Goal: Information Seeking & Learning: Learn about a topic

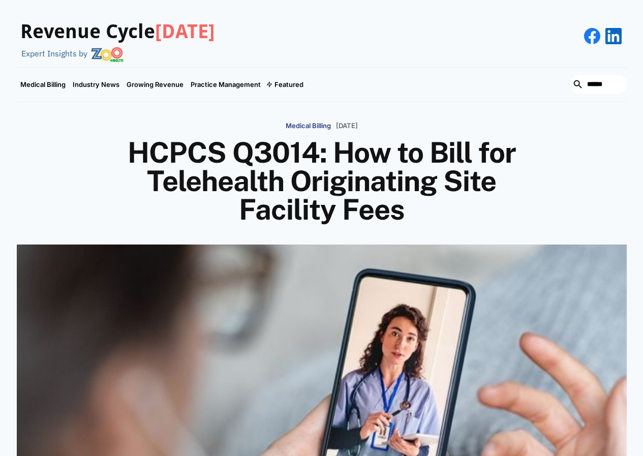
click at [109, 54] on img at bounding box center [107, 54] width 33 height 15
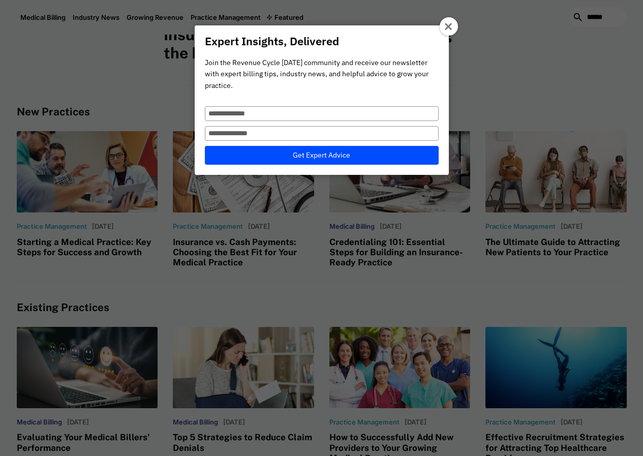
scroll to position [915, 0]
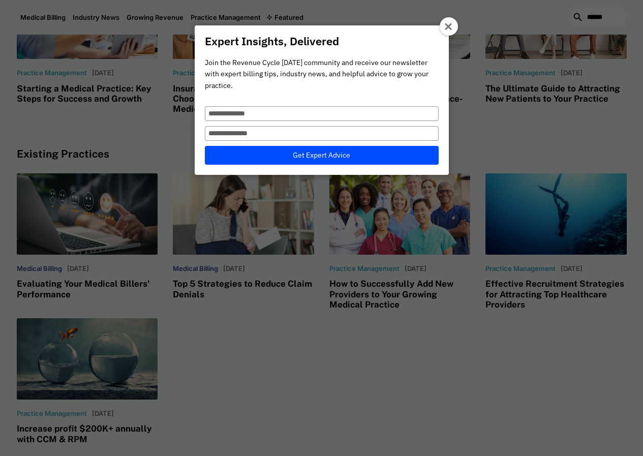
click at [448, 29] on icon at bounding box center [449, 27] width 8 height 8
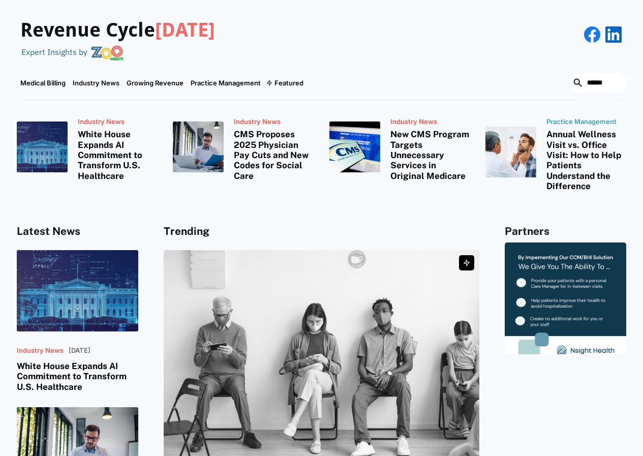
scroll to position [0, 0]
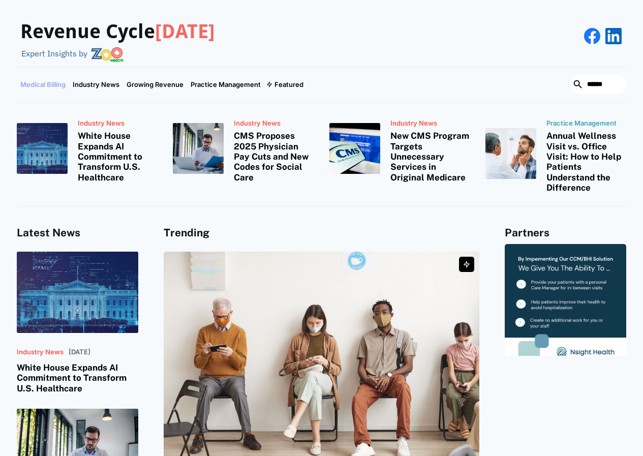
click at [45, 87] on link "Medical Billing" at bounding box center [43, 85] width 52 height 34
